Goal: Navigation & Orientation: Find specific page/section

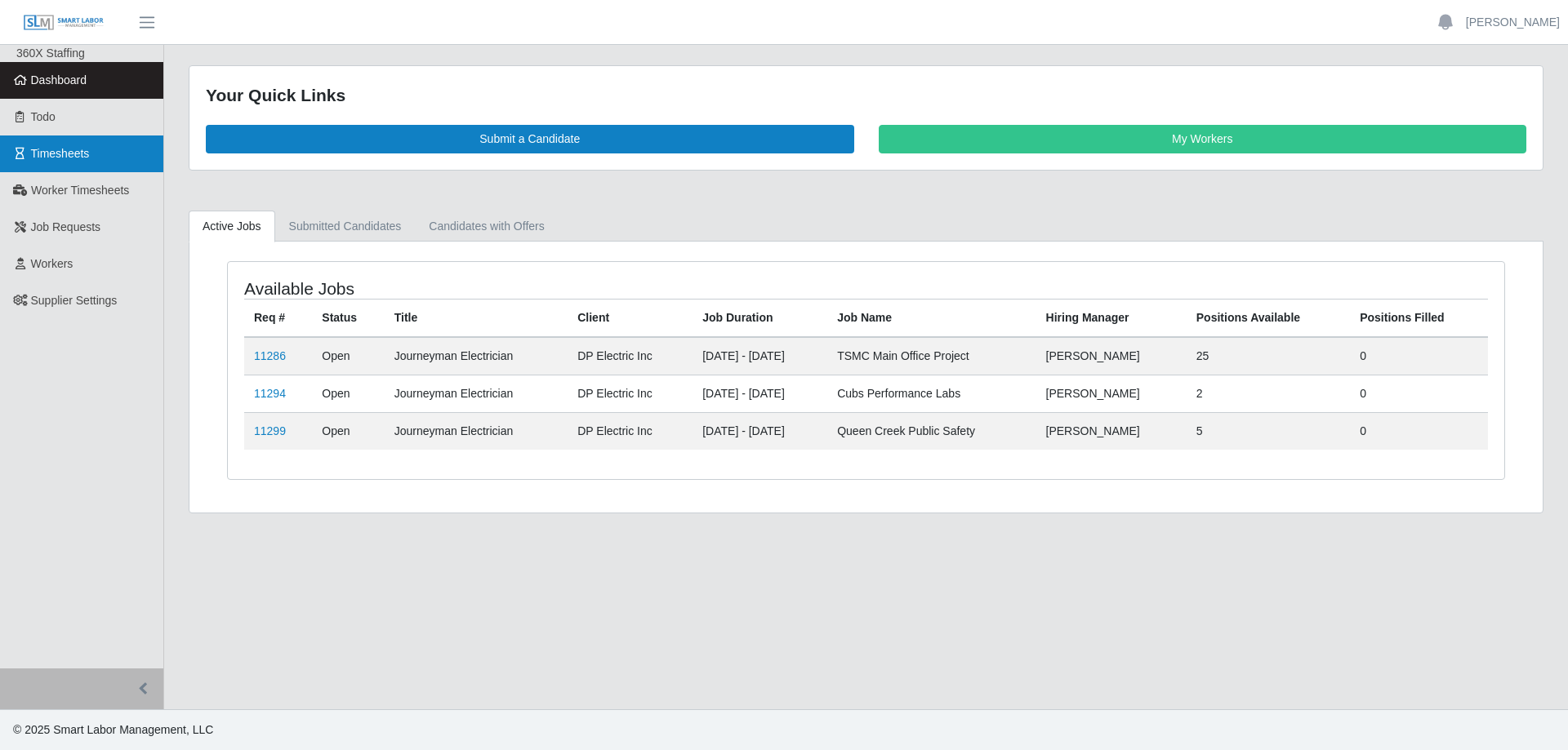
click at [76, 153] on span "Timesheets" at bounding box center [60, 153] width 59 height 13
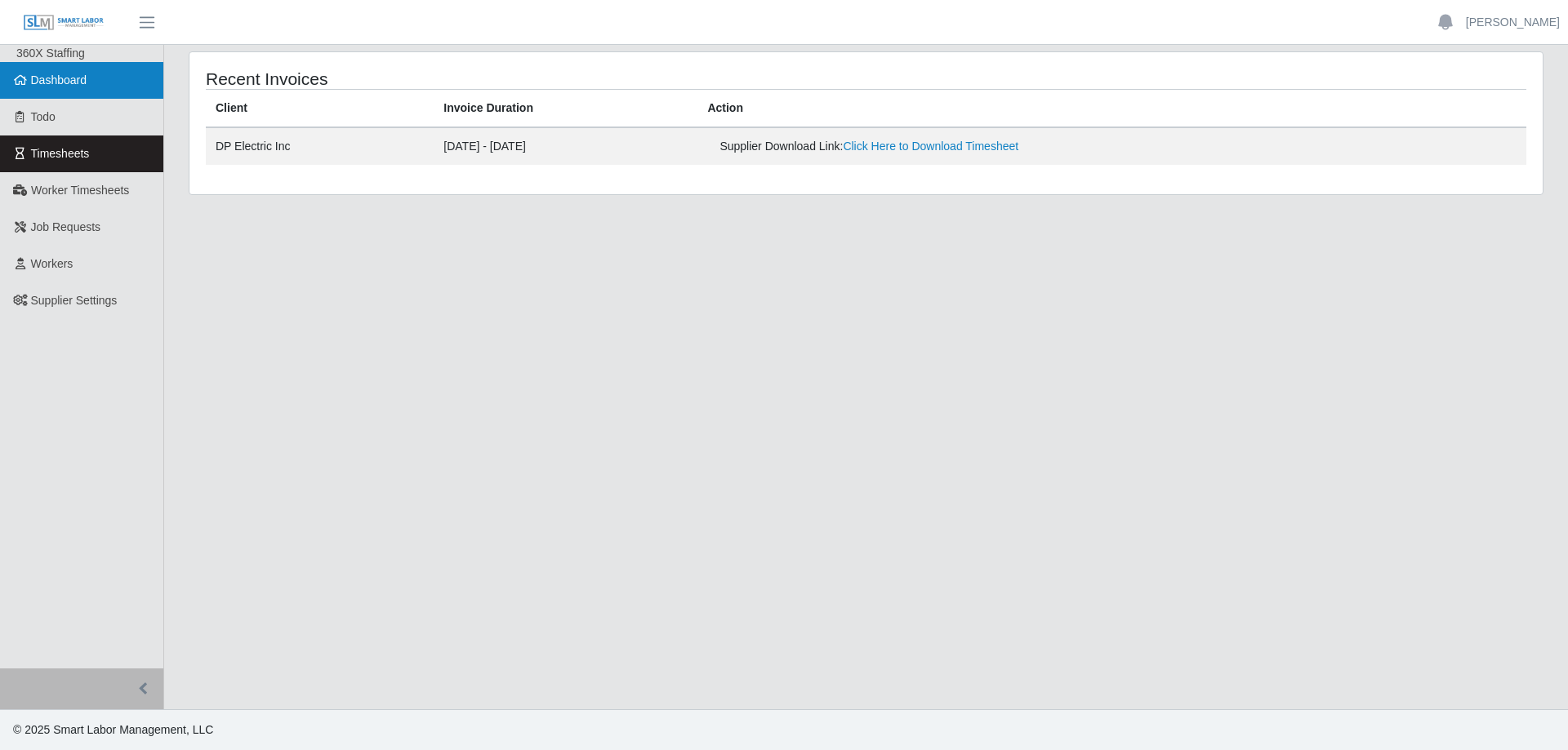
click at [46, 87] on span "Dashboard" at bounding box center [59, 80] width 57 height 13
